Goal: Information Seeking & Learning: Find specific fact

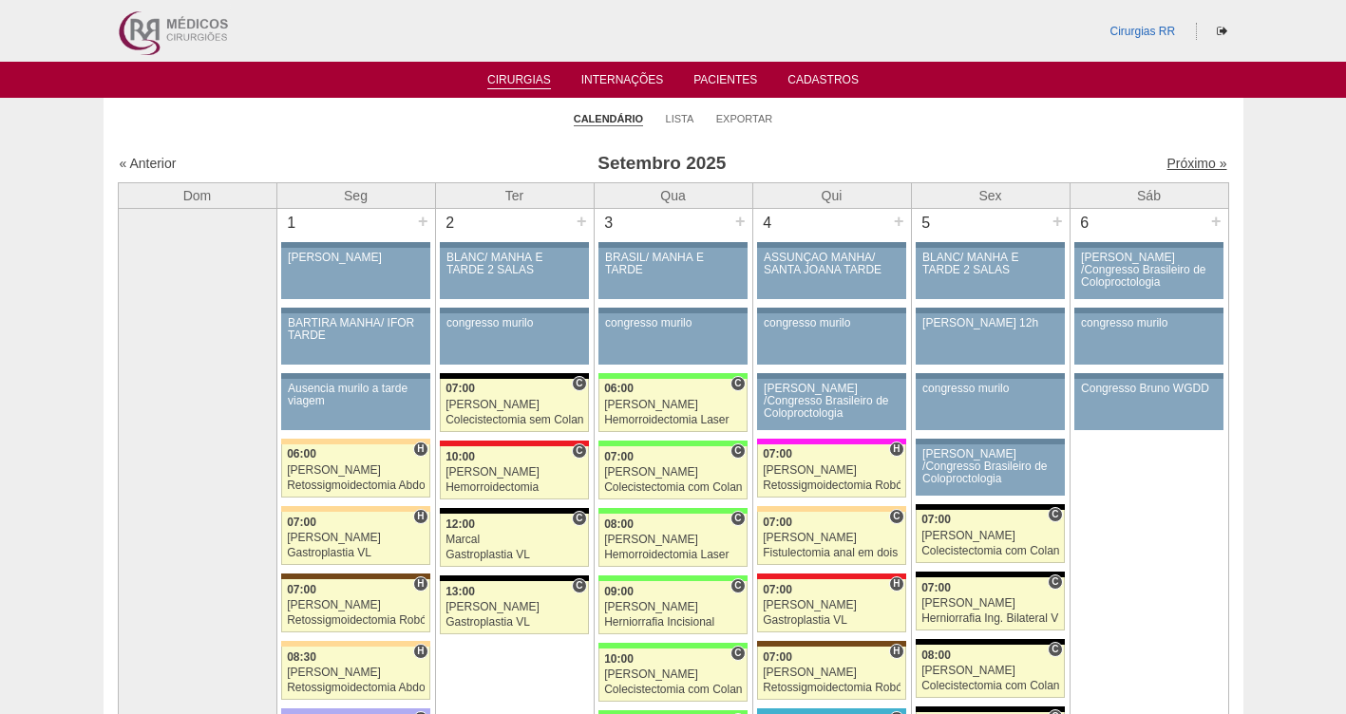
click at [1166, 164] on link "Próximo »" at bounding box center [1196, 163] width 60 height 15
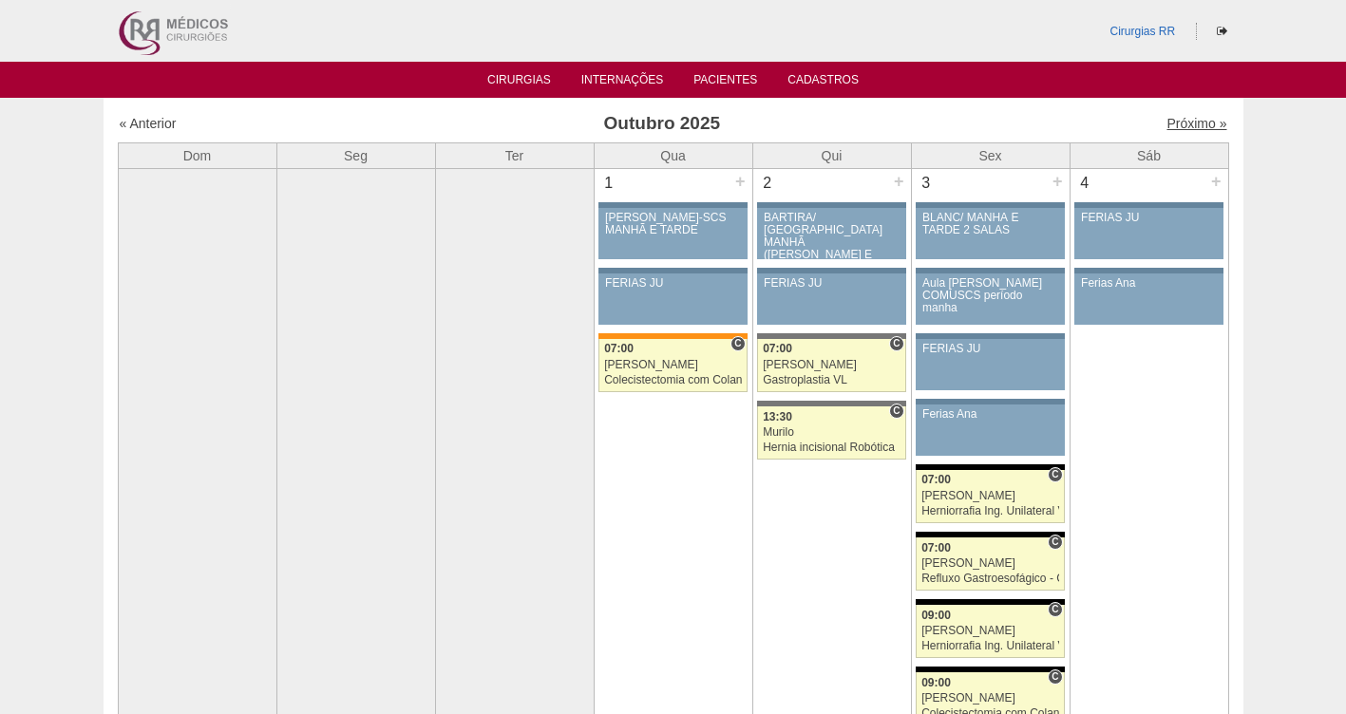
click at [1178, 129] on link "Próximo »" at bounding box center [1196, 123] width 60 height 15
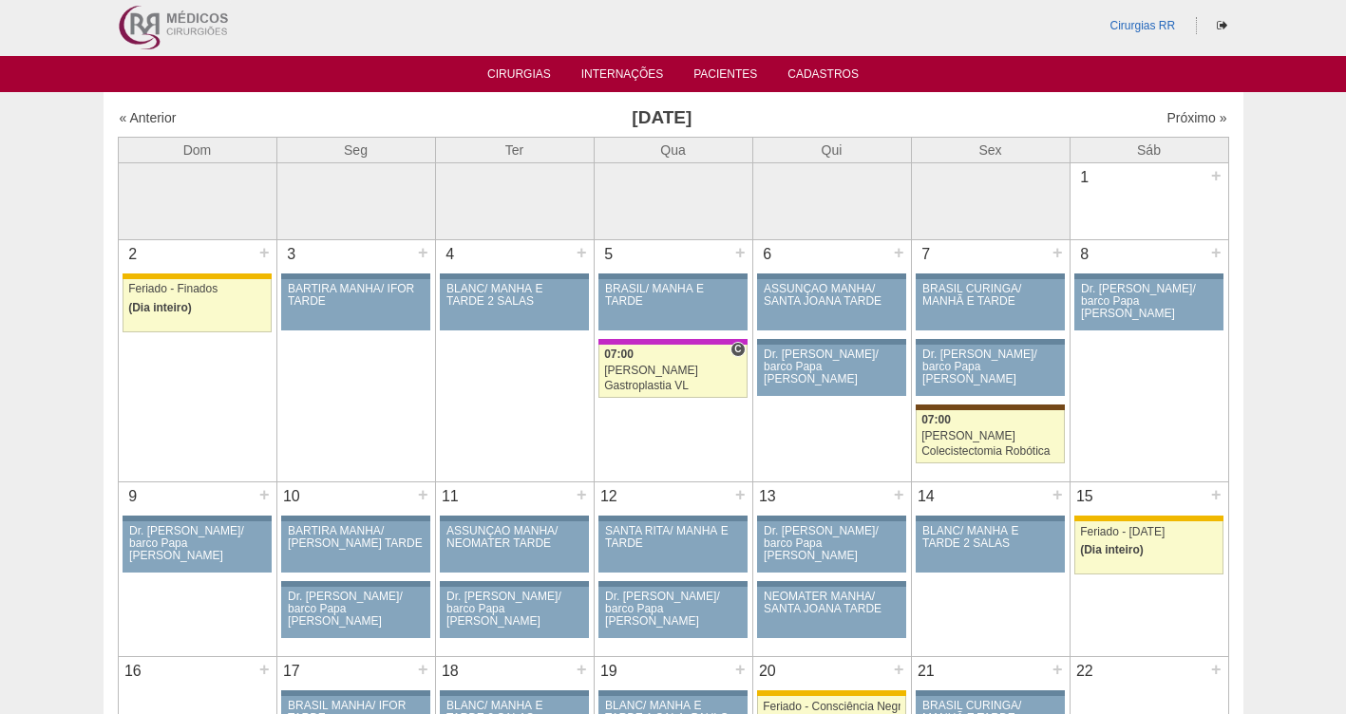
scroll to position [12, 0]
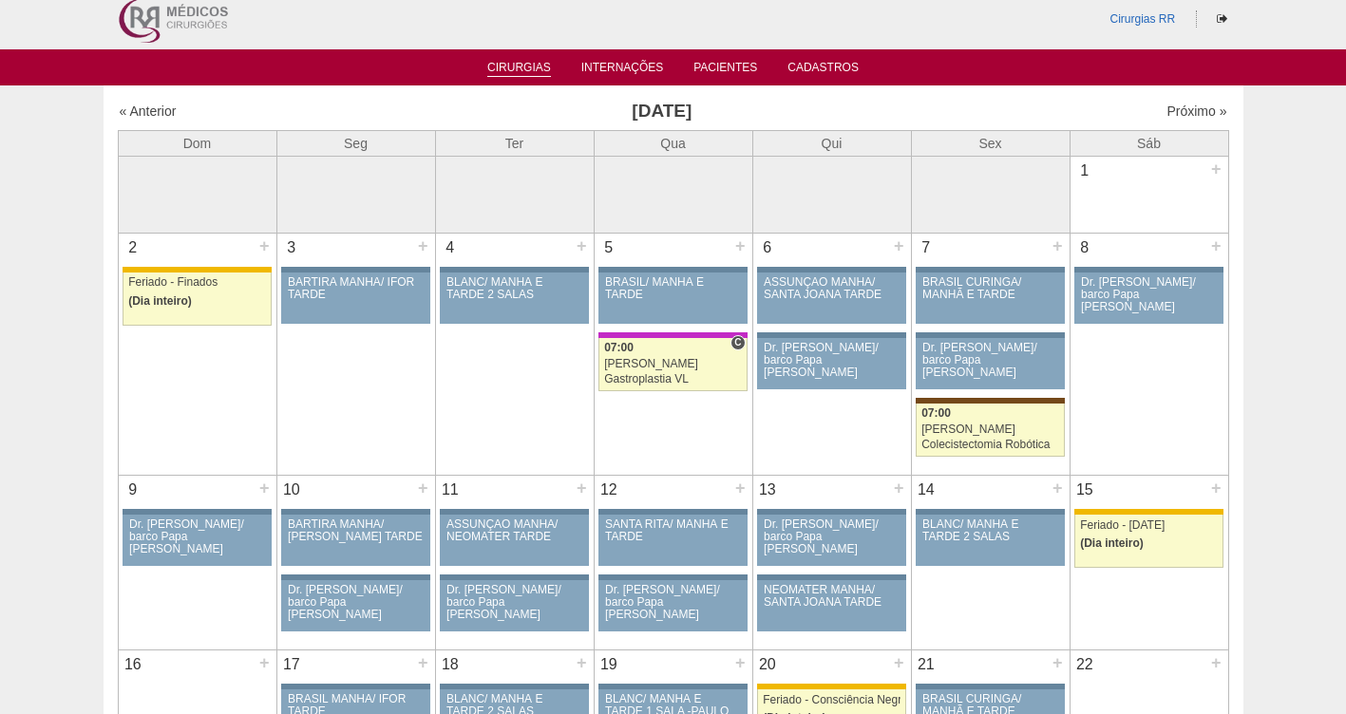
click at [538, 59] on li "Cirurgias" at bounding box center [519, 66] width 90 height 15
click at [519, 68] on link "Cirurgias" at bounding box center [519, 69] width 64 height 16
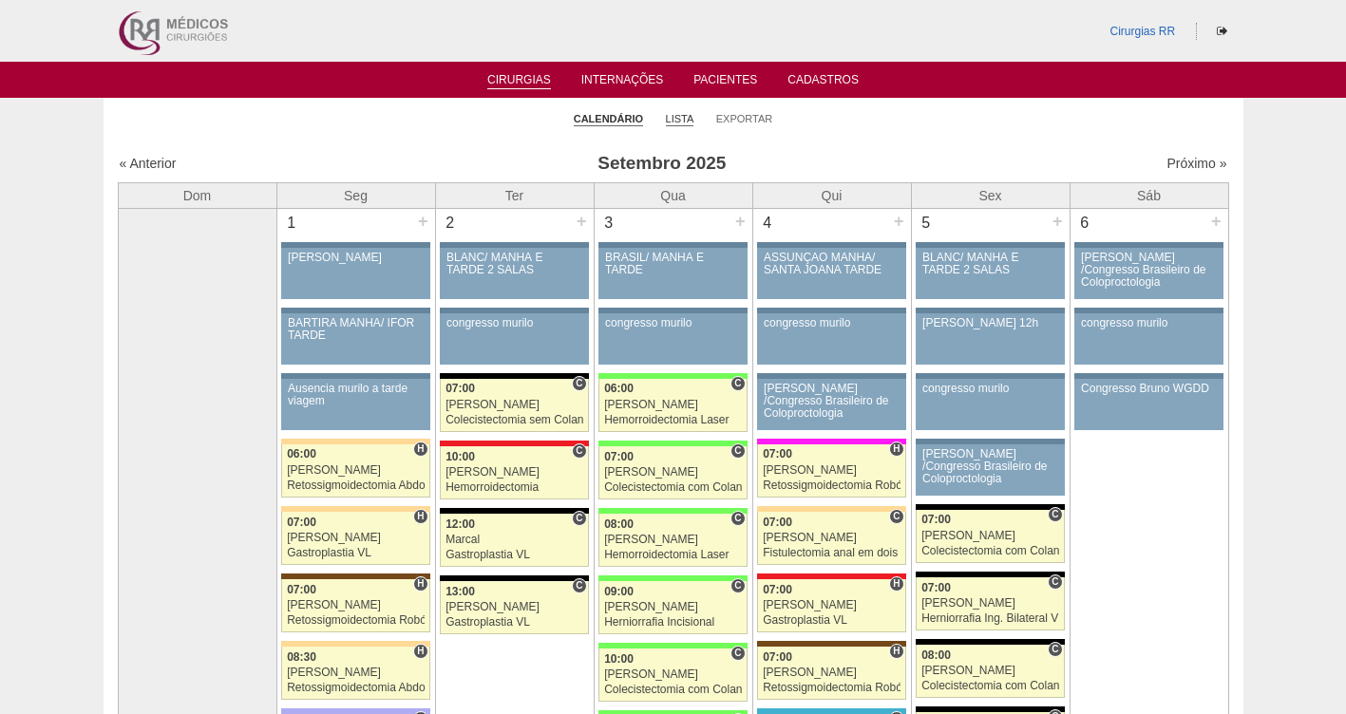
click at [670, 119] on link "Lista" at bounding box center [680, 119] width 28 height 14
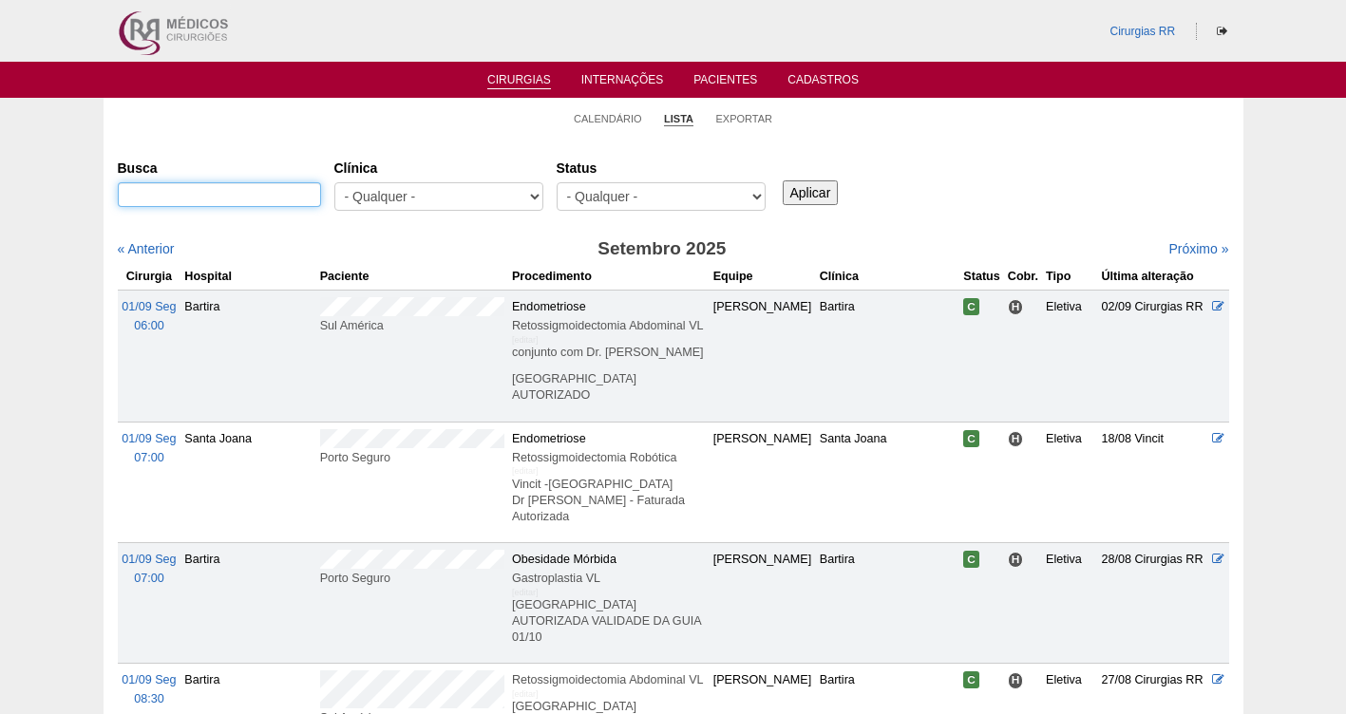
click at [186, 190] on input "Busca" at bounding box center [219, 194] width 203 height 25
paste input "ALCIDES CRISTIANO BATISTA DOS SANTOS."
type input "ALCIDES CRISTIANO BATISTA DOS SANTOS."
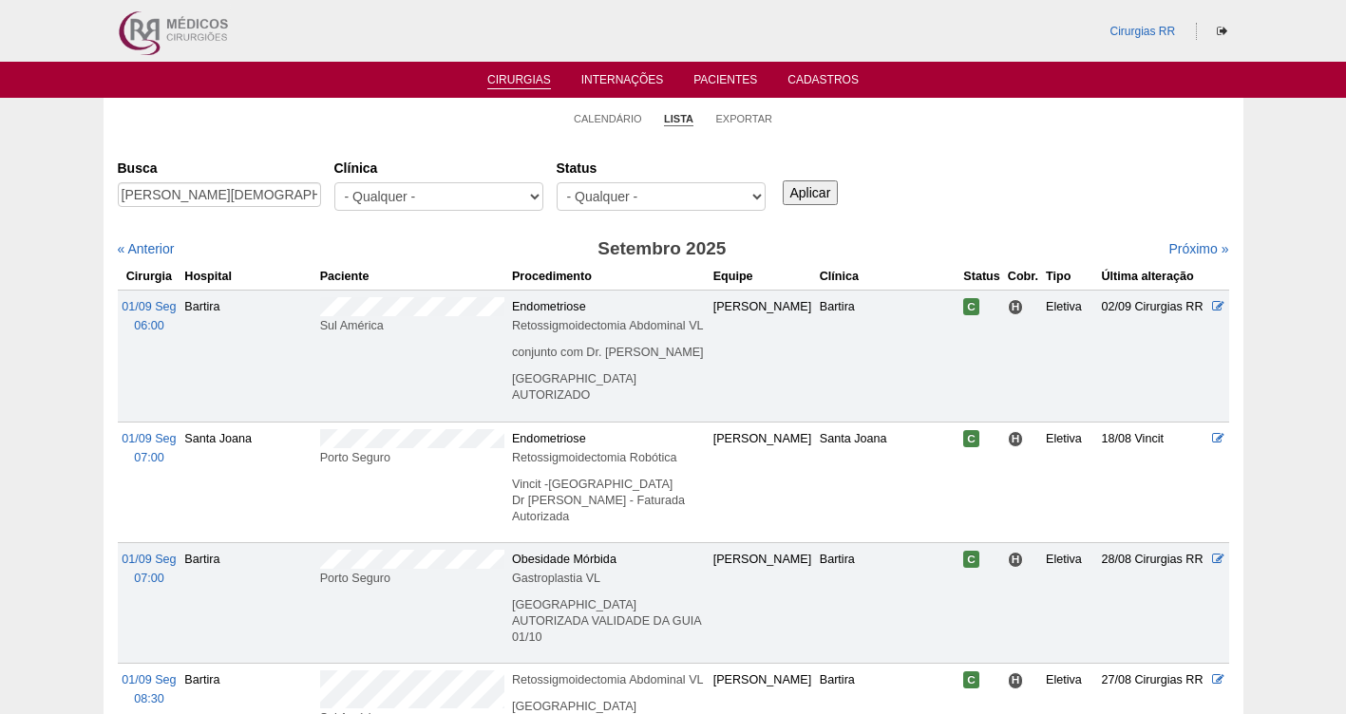
click at [800, 191] on input "Aplicar" at bounding box center [811, 192] width 56 height 25
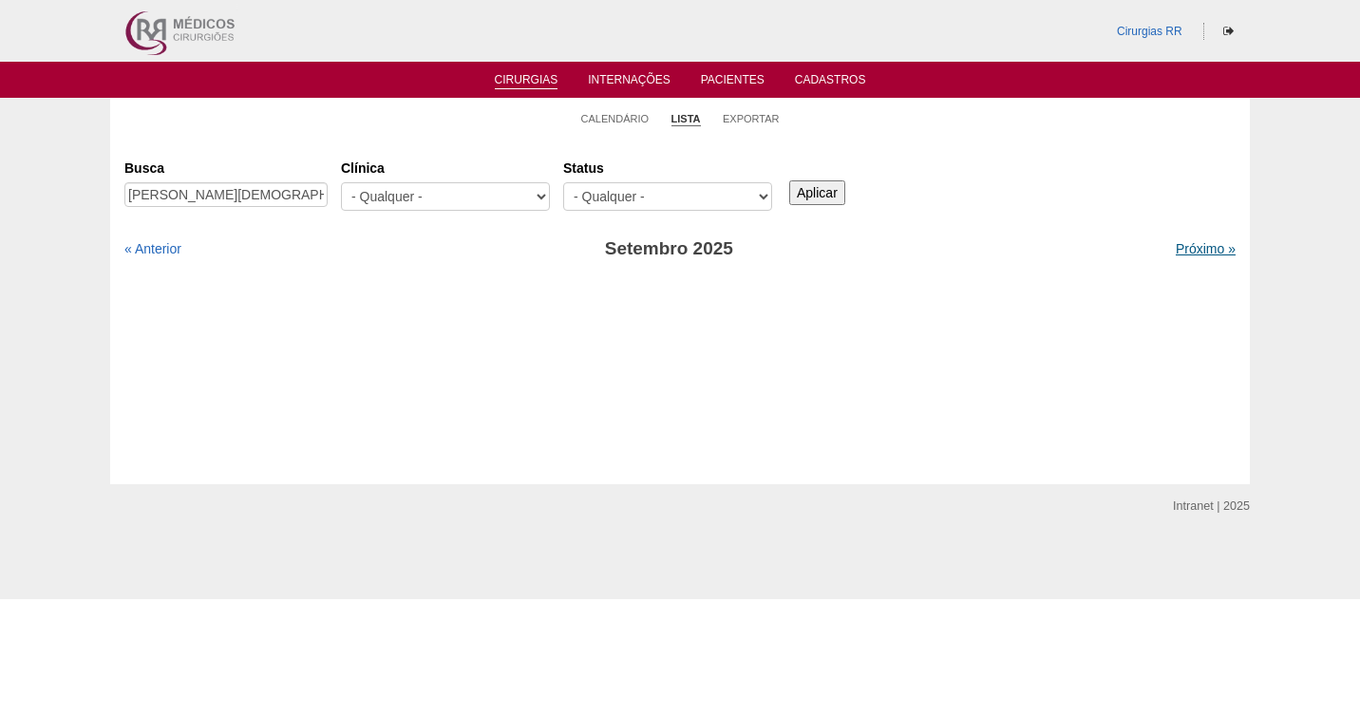
click at [1179, 253] on link "Próximo »" at bounding box center [1206, 248] width 60 height 15
drag, startPoint x: 321, startPoint y: 193, endPoint x: 0, endPoint y: 242, distance: 324.8
click at [0, 242] on html "Cirurgias RR Cirurgias Internações Pacientes Cadastros Calendário Lista Exporta…" at bounding box center [680, 299] width 1360 height 599
type input "DOS SANTOS."
click at [693, 124] on link "Lista" at bounding box center [685, 119] width 28 height 14
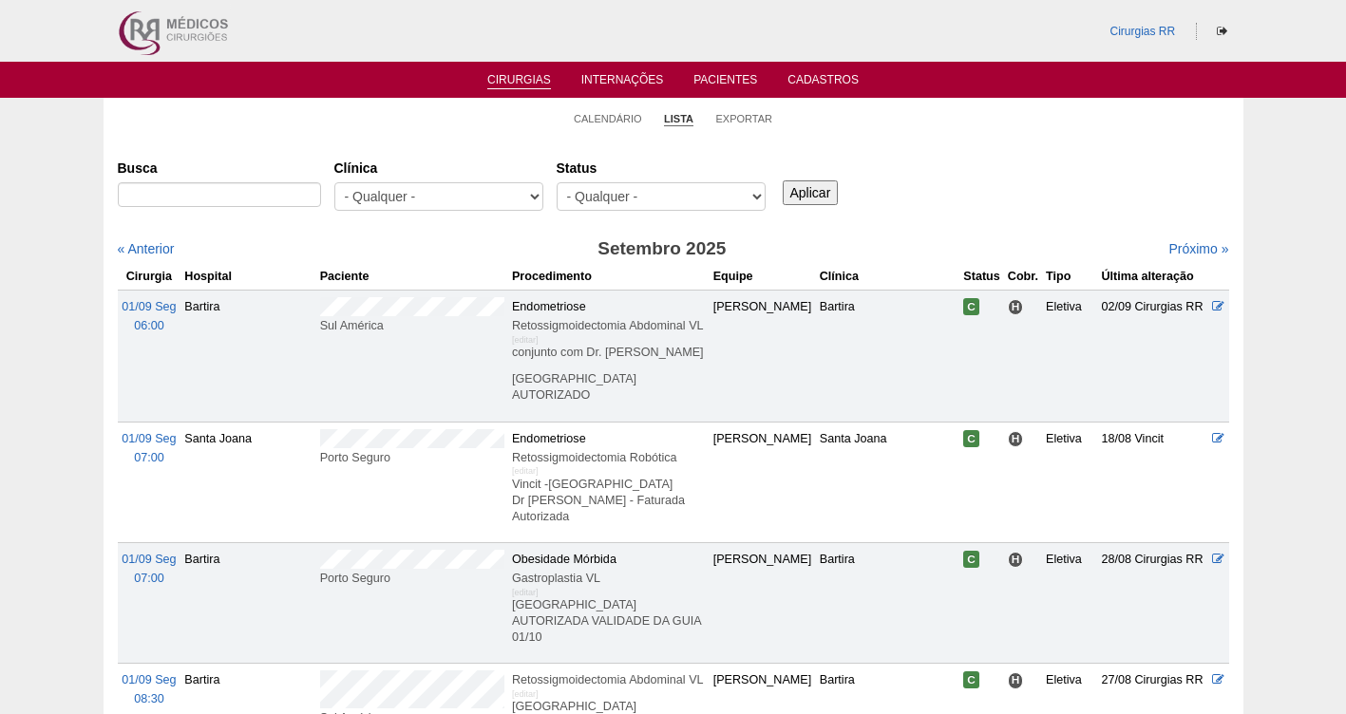
click at [517, 78] on link "Cirurgias" at bounding box center [519, 81] width 64 height 16
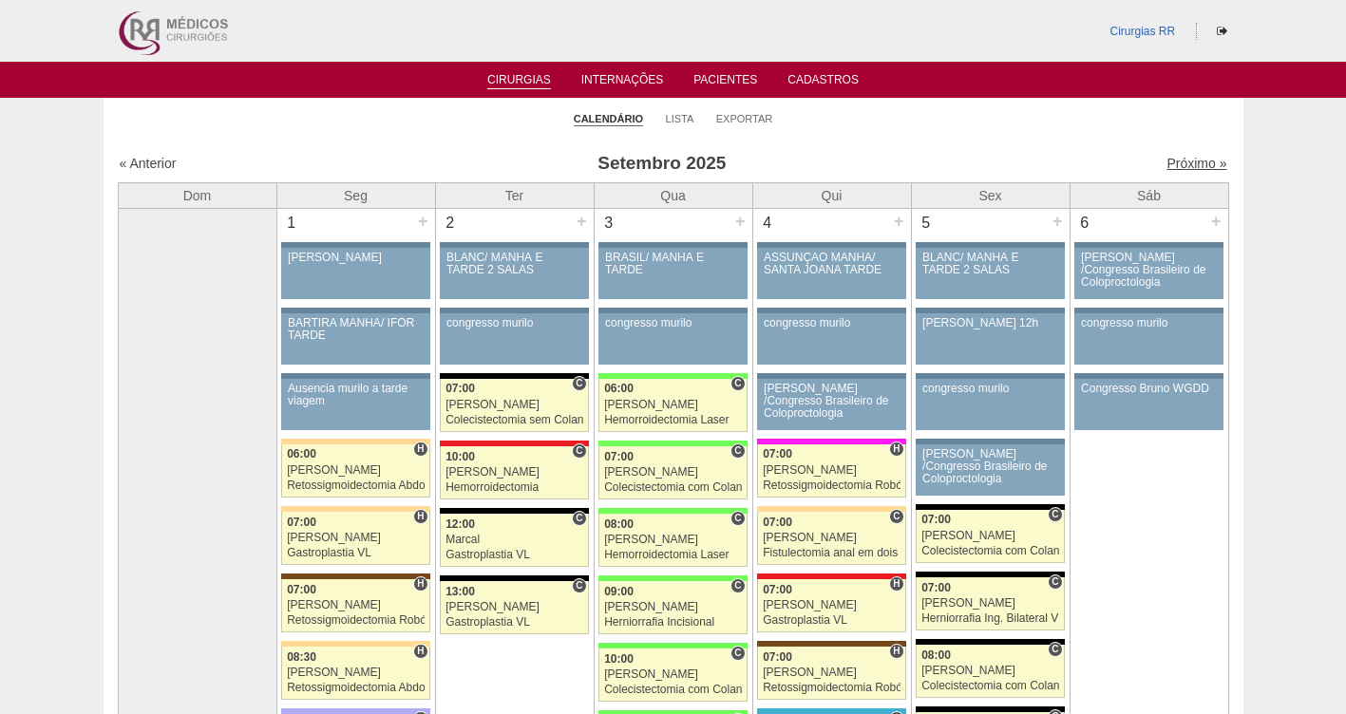
click at [1166, 167] on link "Próximo »" at bounding box center [1196, 163] width 60 height 15
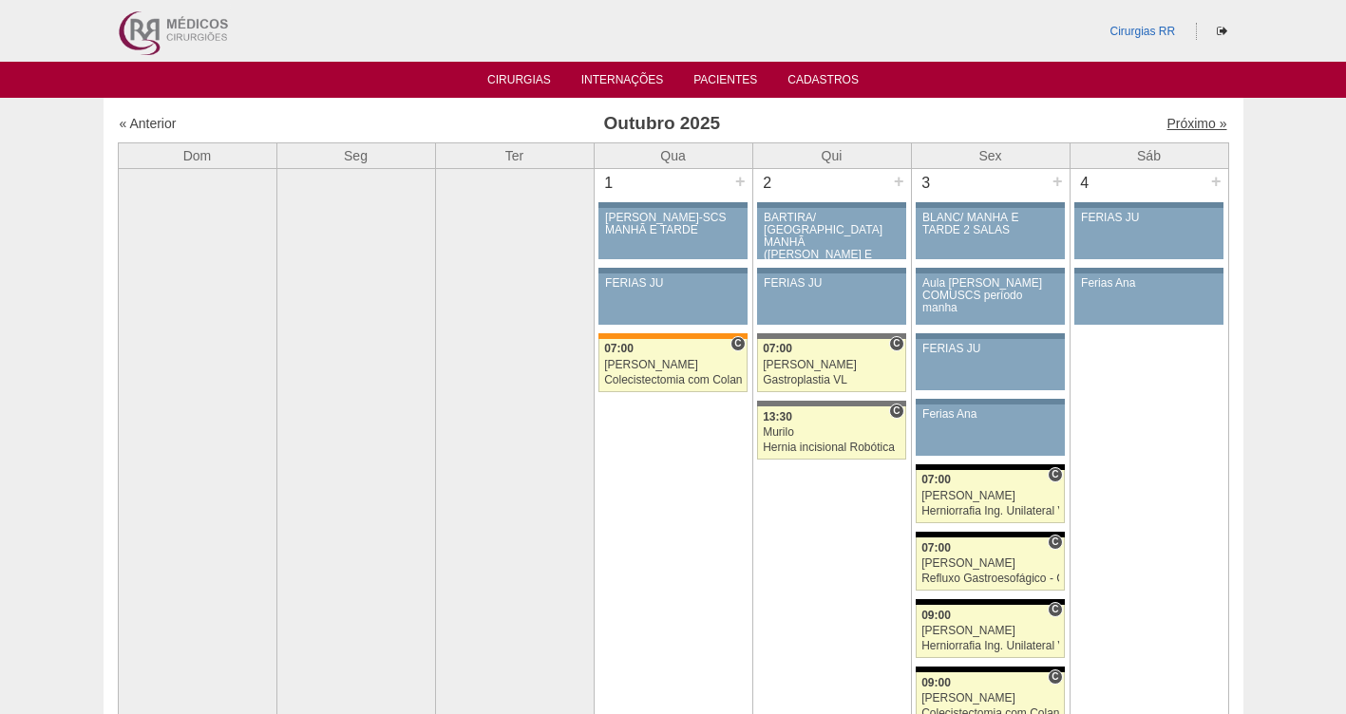
click at [1171, 126] on link "Próximo »" at bounding box center [1196, 123] width 60 height 15
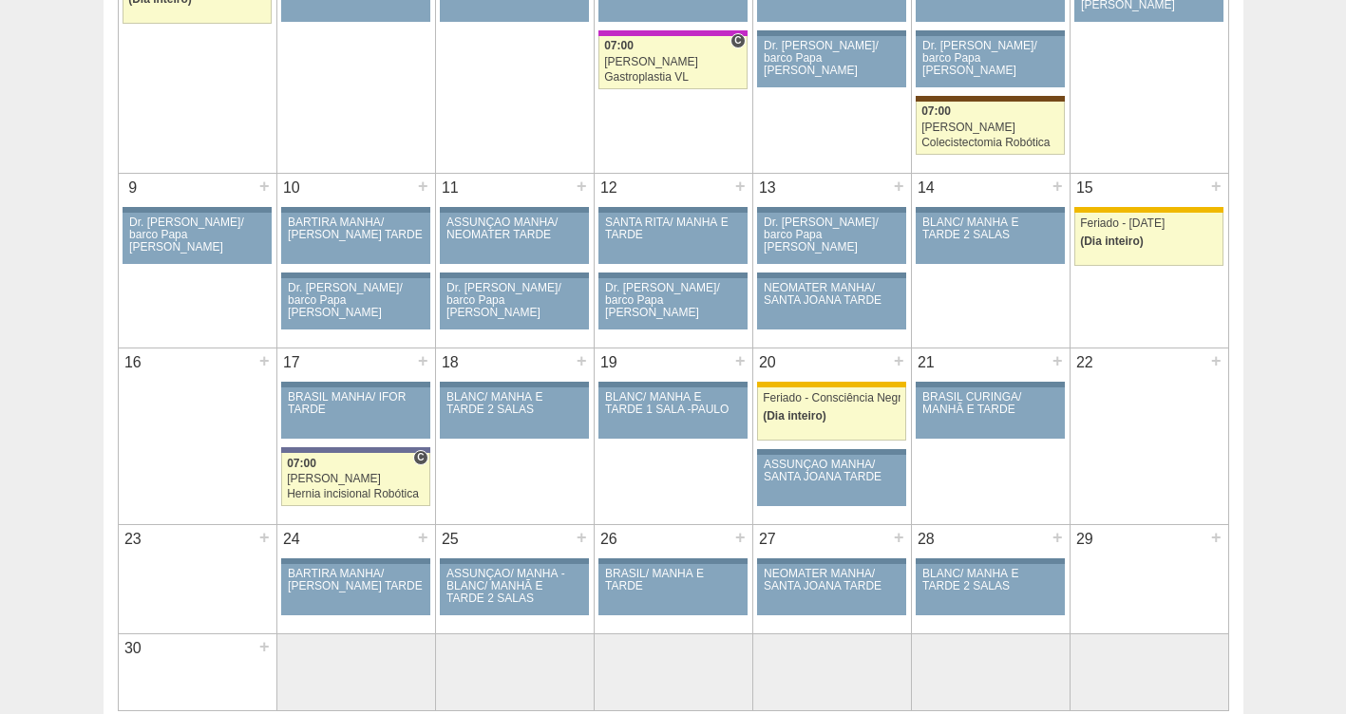
scroll to position [320, 0]
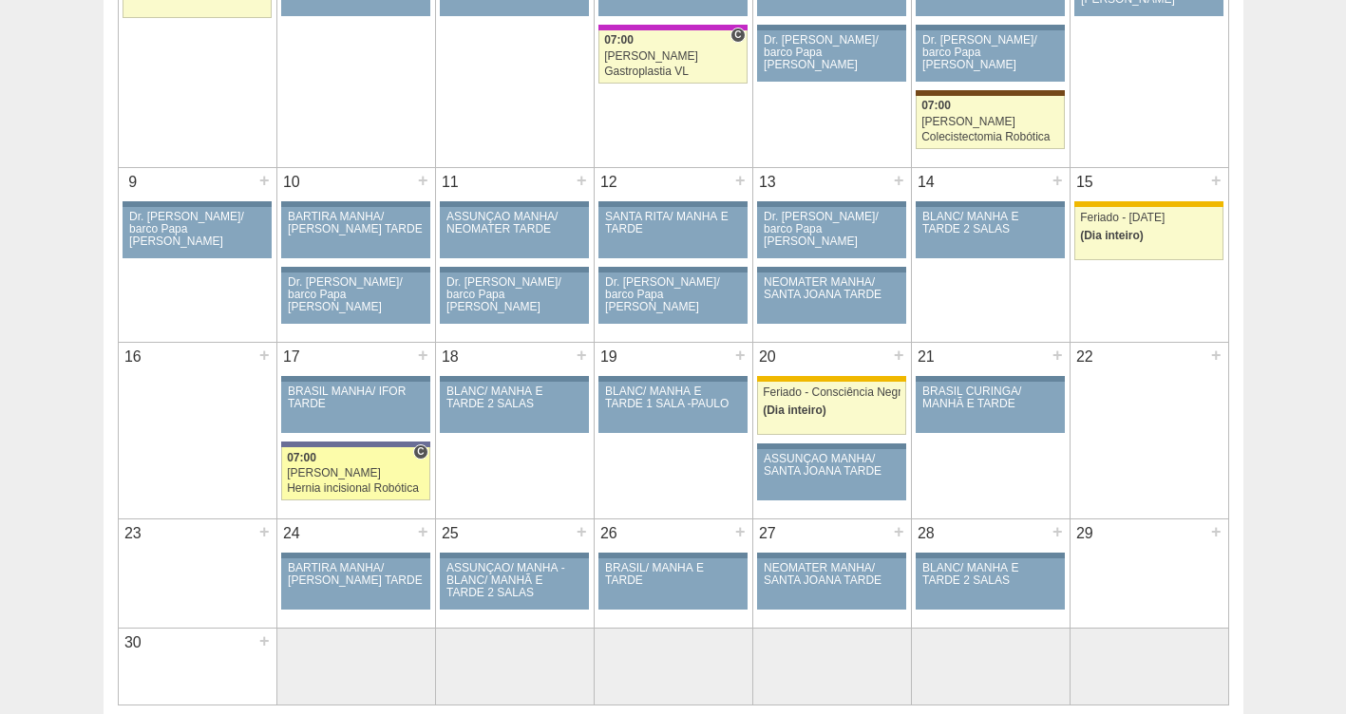
click at [334, 481] on link "88851 Vincit C 07:00 Renato Barretto Hernia incisional Robótica Hospital Vila N…" at bounding box center [355, 473] width 148 height 53
